Goal: Find specific page/section

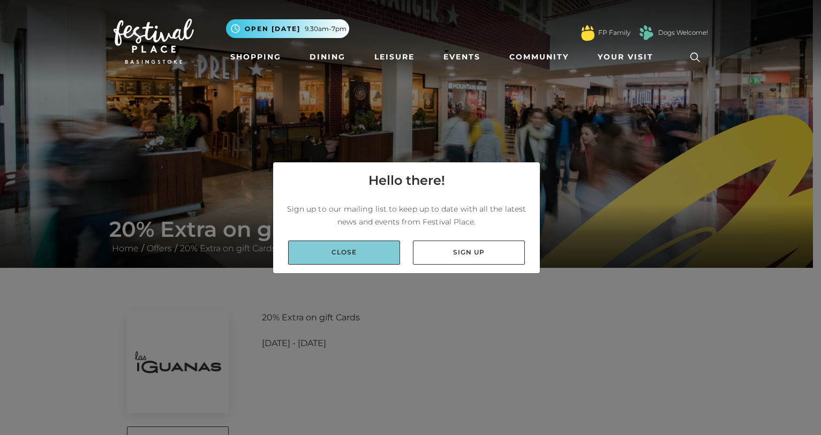
click at [370, 253] on link "Close" at bounding box center [344, 253] width 112 height 24
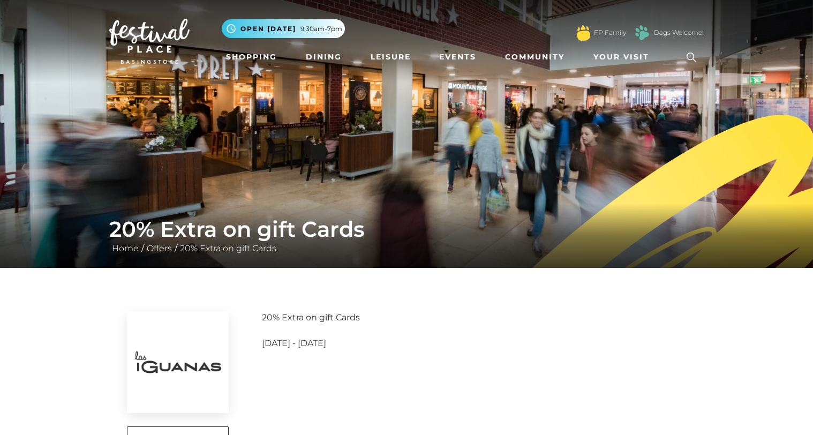
click at [691, 59] on icon at bounding box center [692, 58] width 10 height 10
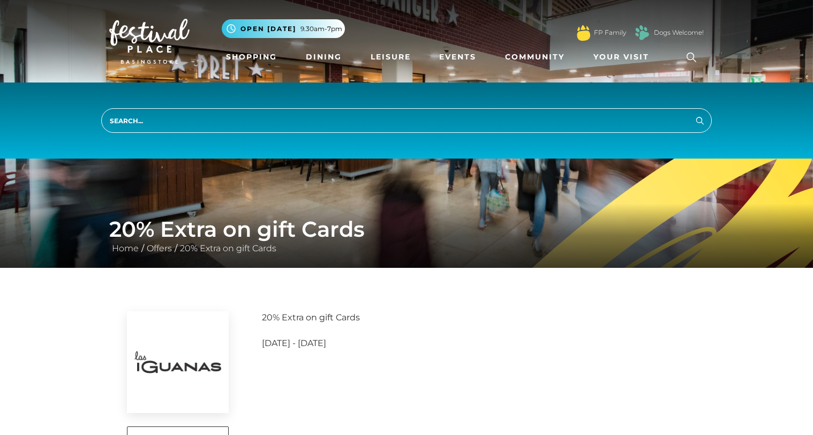
click at [345, 114] on input "search" at bounding box center [406, 120] width 611 height 25
type input "voucher"
click at [694, 114] on button "Search" at bounding box center [700, 120] width 13 height 13
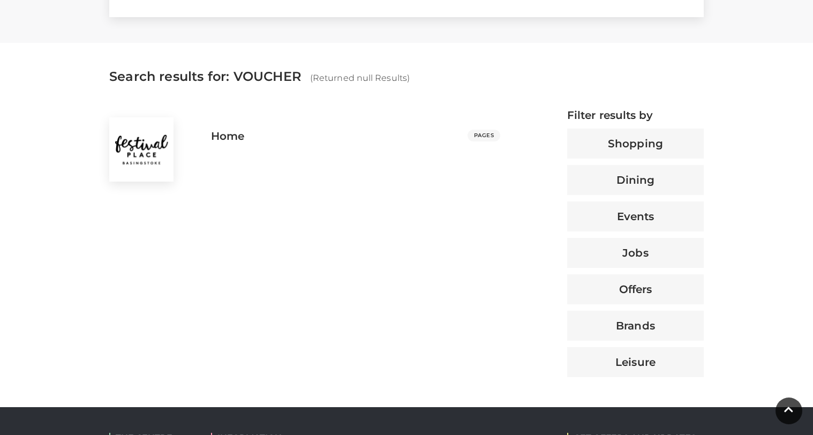
scroll to position [302, 0]
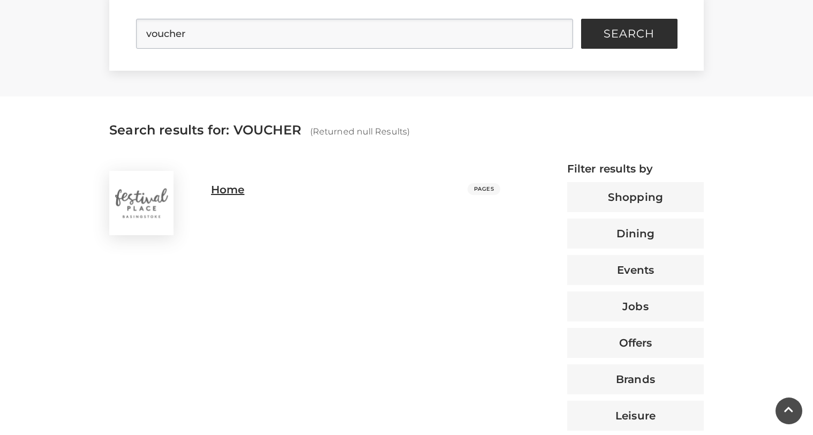
click at [223, 193] on h3 "Home" at bounding box center [227, 189] width 33 height 13
click at [135, 207] on img at bounding box center [141, 203] width 64 height 64
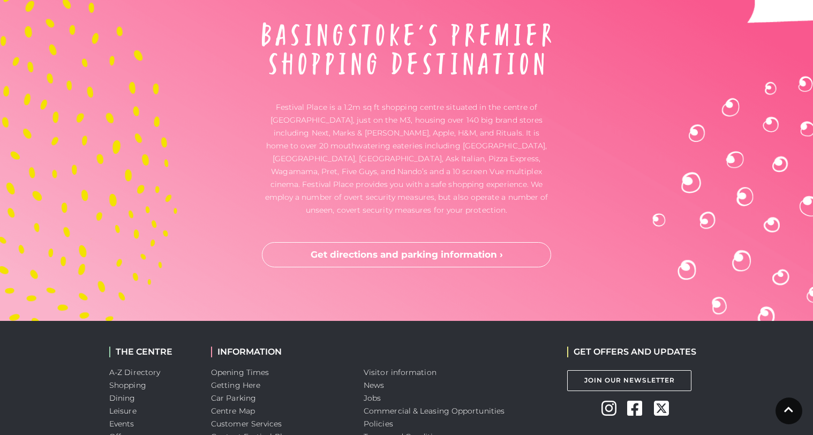
scroll to position [3262, 0]
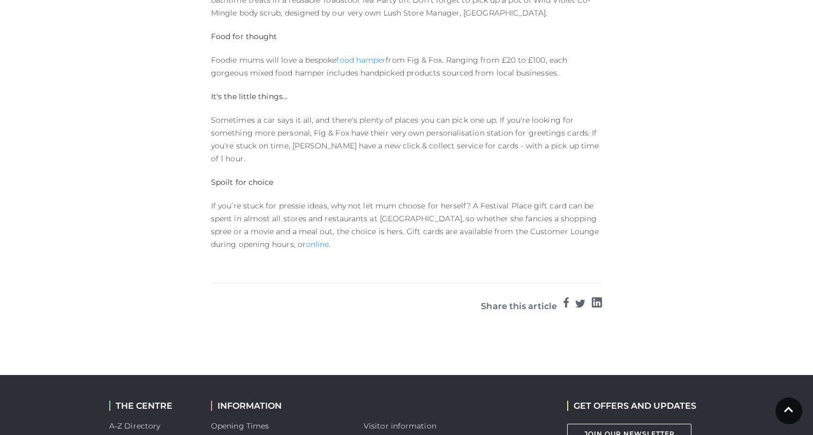
scroll to position [930, 0]
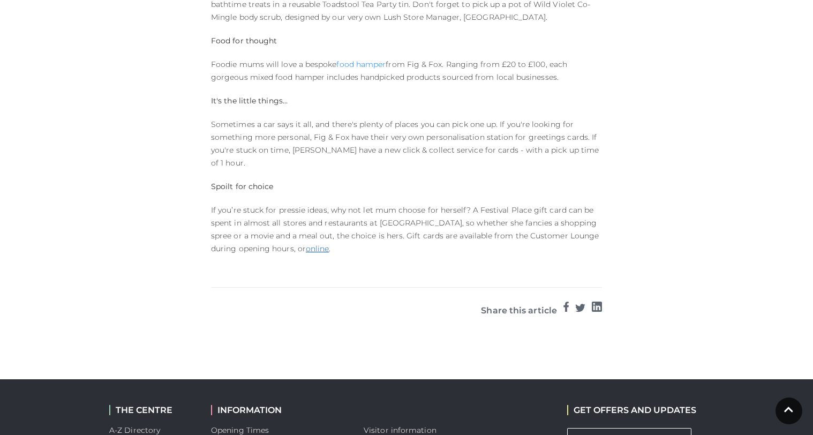
click at [306, 244] on link "online" at bounding box center [317, 249] width 23 height 10
